Goal: Use online tool/utility

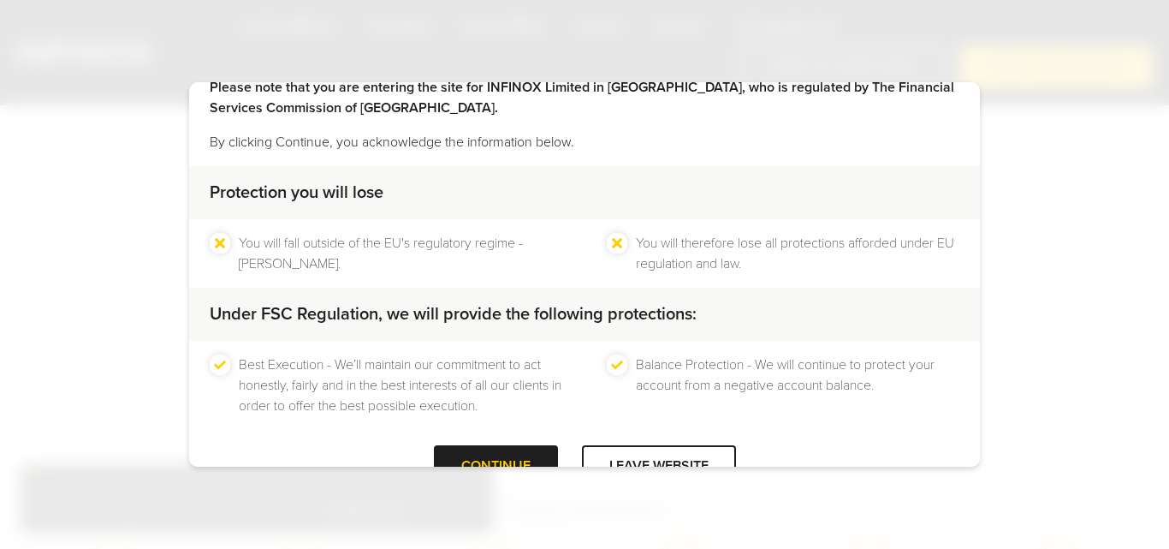
scroll to position [113, 0]
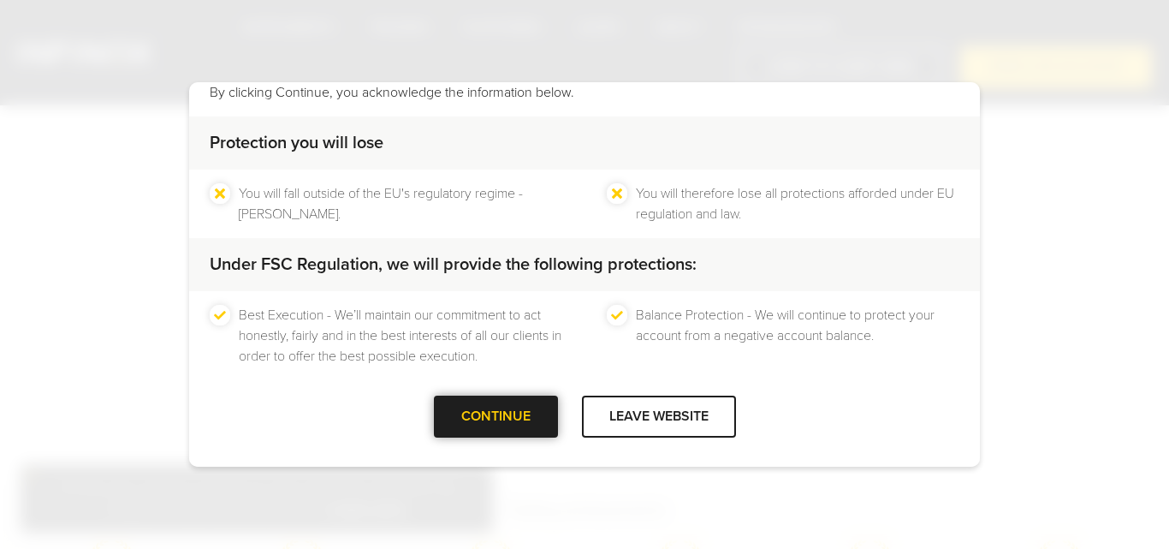
click at [473, 406] on div "CONTINUE" at bounding box center [496, 416] width 124 height 42
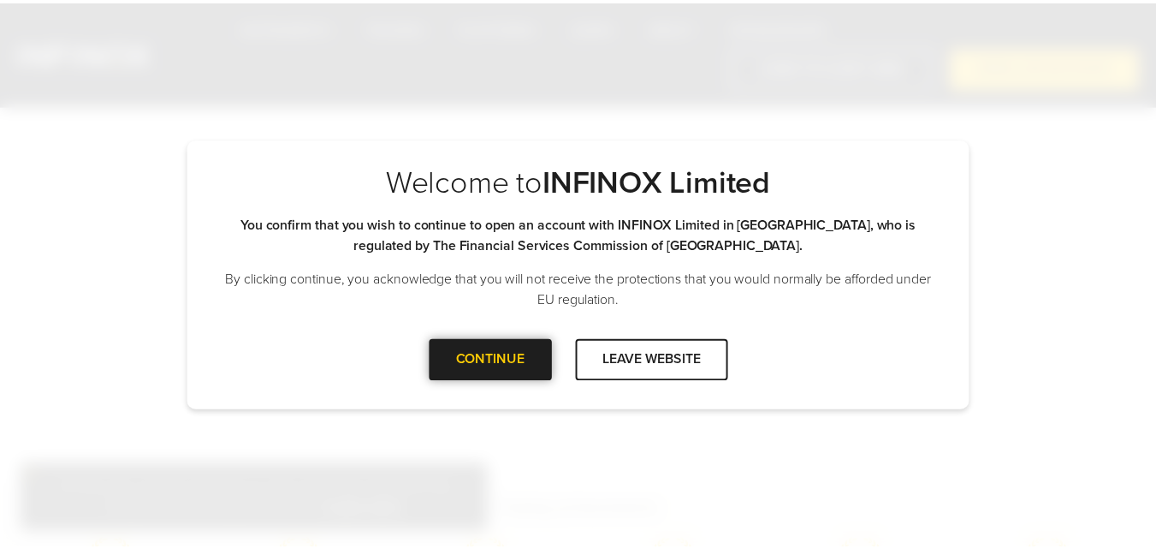
scroll to position [0, 0]
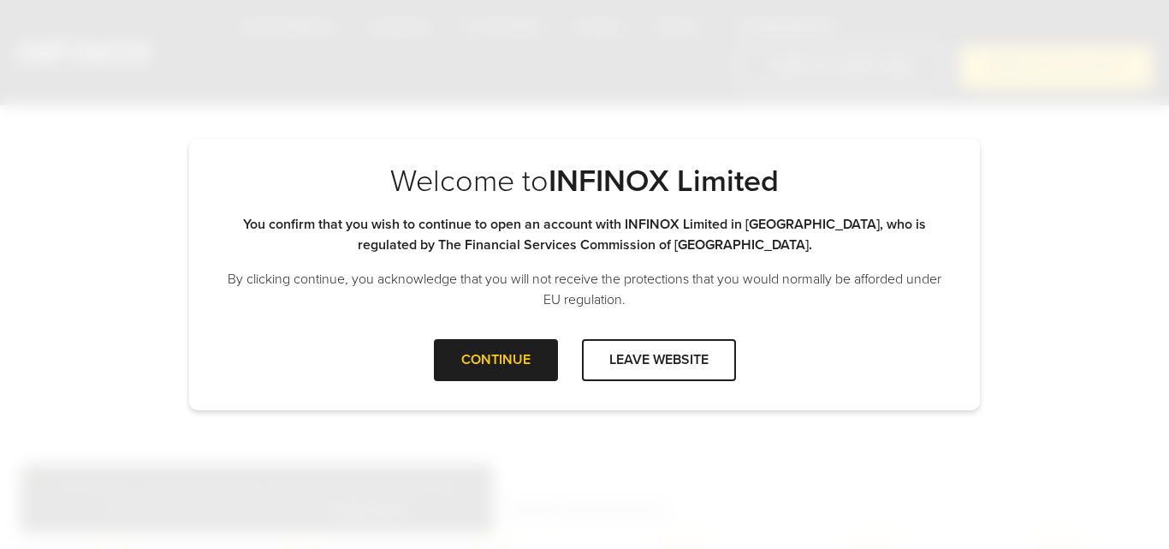
click at [483, 373] on div "CONTINUE" at bounding box center [496, 360] width 124 height 42
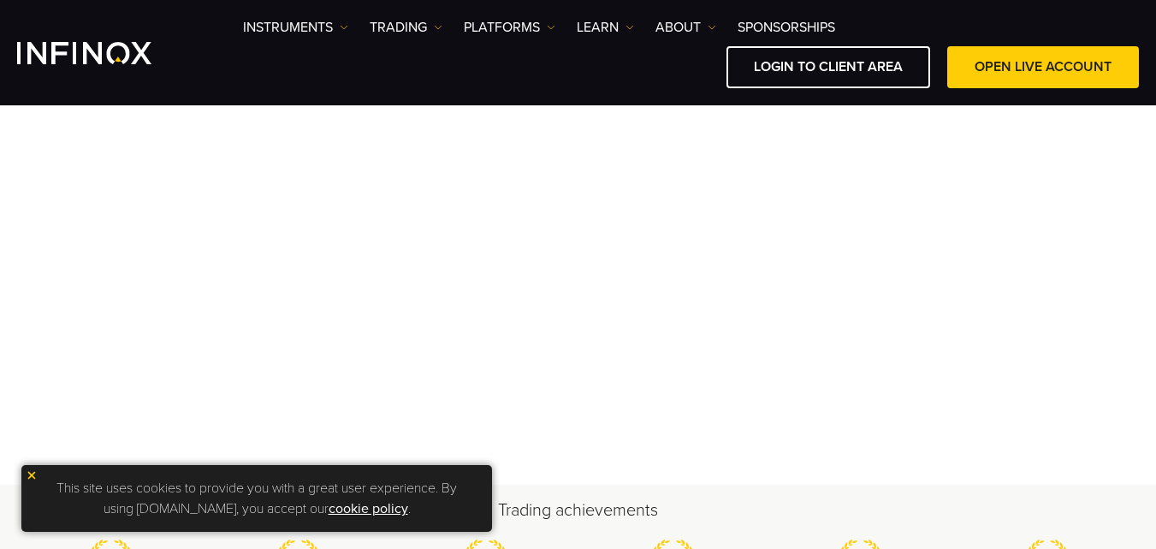
click at [32, 474] on img at bounding box center [32, 475] width 12 height 12
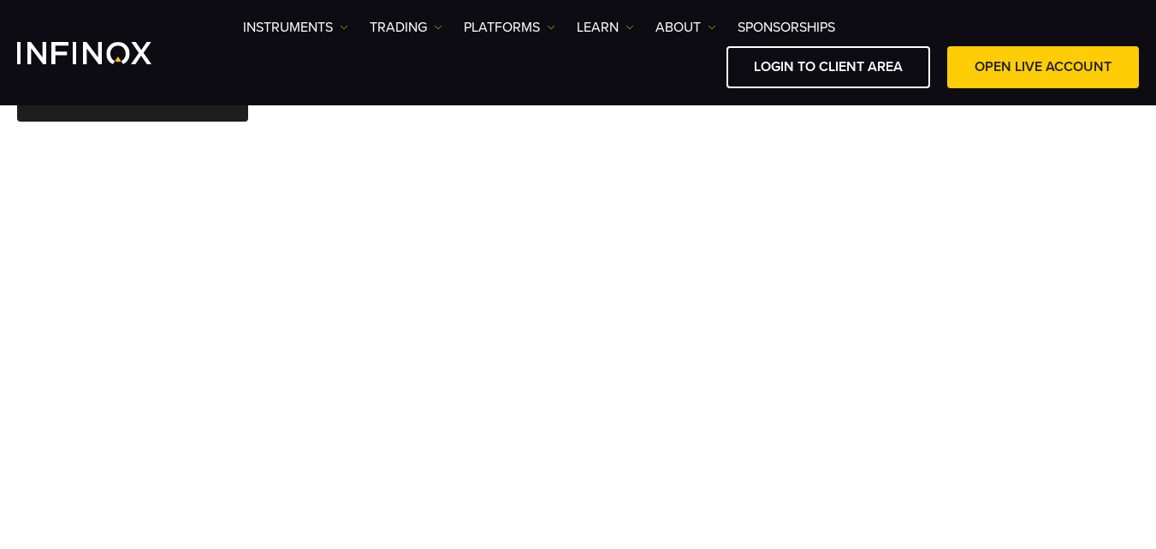
scroll to position [72, 0]
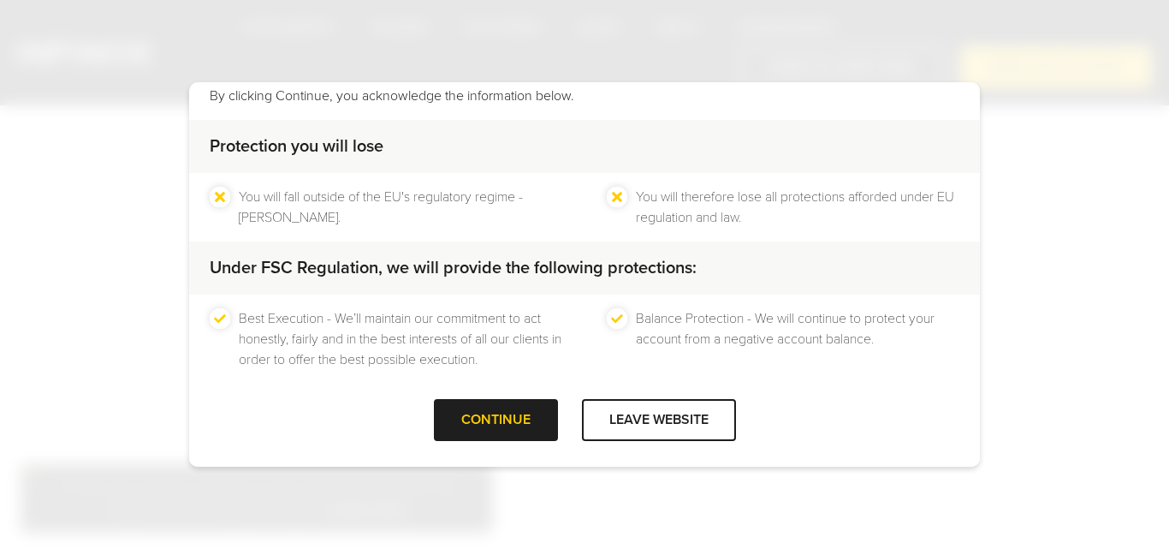
scroll to position [113, 0]
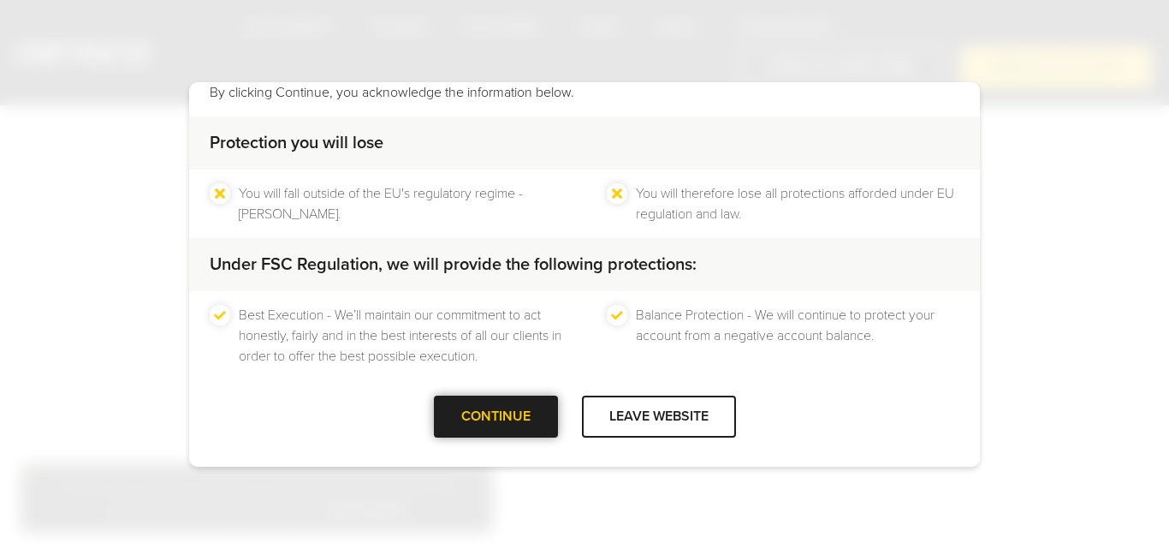
click at [498, 422] on div "CONTINUE" at bounding box center [496, 416] width 124 height 42
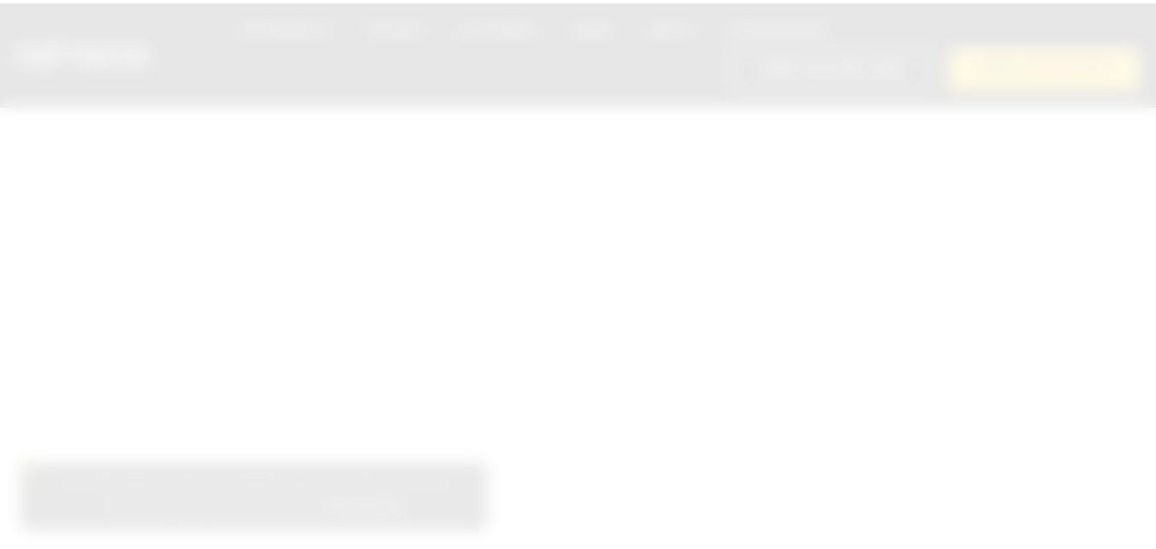
scroll to position [0, 0]
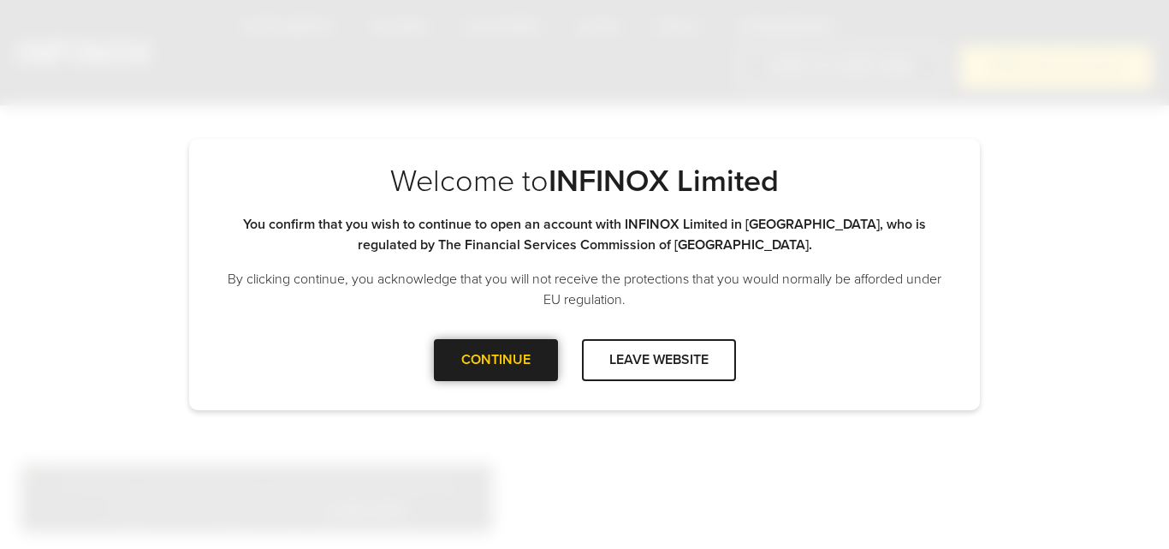
click at [481, 358] on div "CONTINUE" at bounding box center [496, 360] width 124 height 42
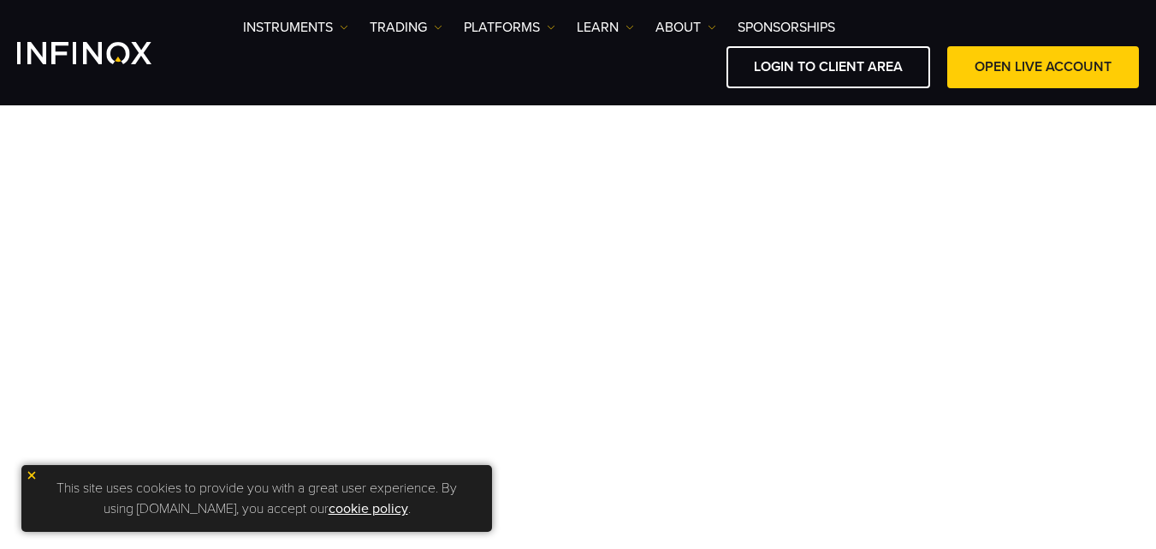
click at [31, 473] on img at bounding box center [32, 475] width 12 height 12
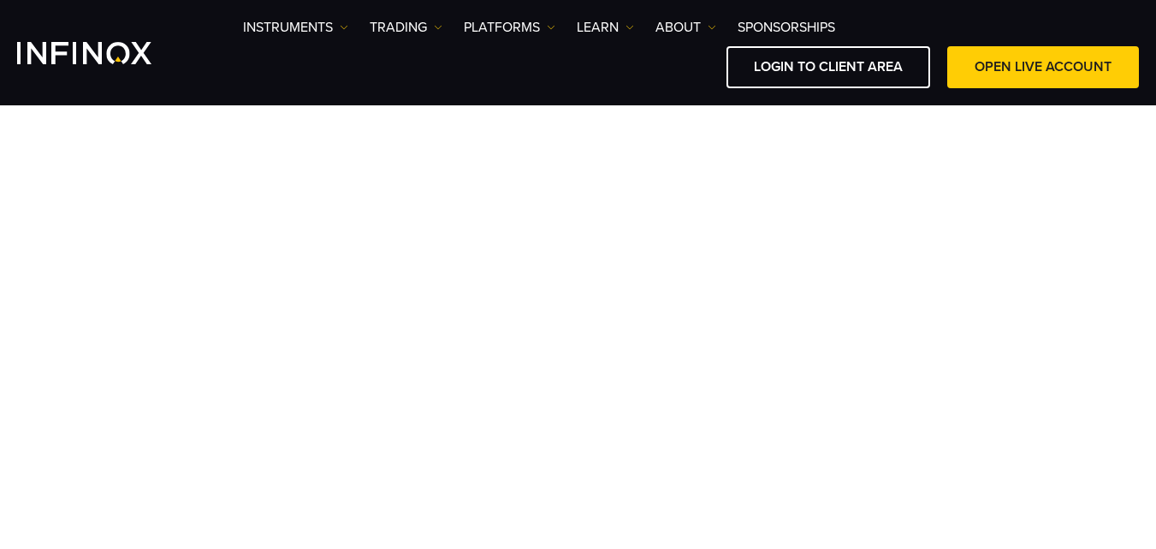
scroll to position [153, 0]
